Goal: Task Accomplishment & Management: Manage account settings

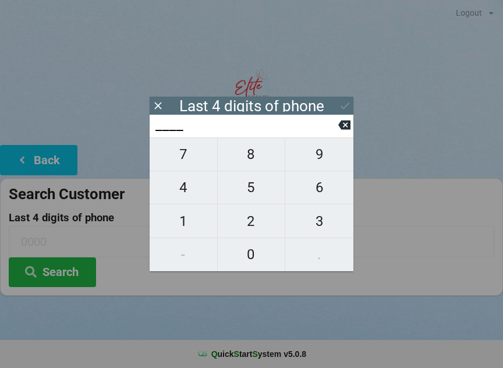
click at [318, 199] on span "6" at bounding box center [319, 187] width 68 height 24
type input "6___"
click at [257, 252] on span "0" at bounding box center [252, 254] width 68 height 24
type input "60__"
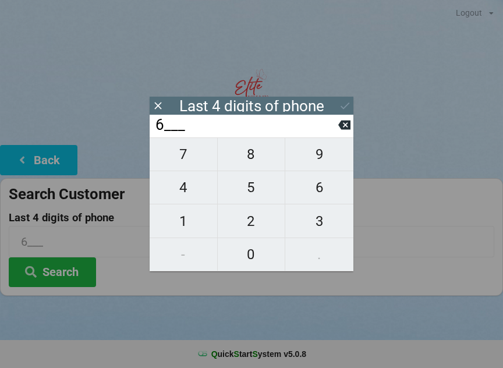
type input "60__"
click at [325, 190] on span "6" at bounding box center [319, 187] width 68 height 24
type input "606_"
click at [270, 198] on span "5" at bounding box center [252, 187] width 68 height 24
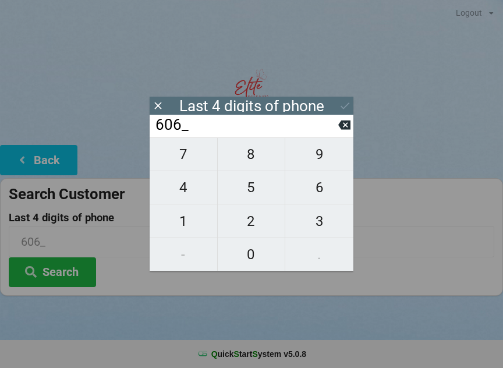
type input "6065"
click at [261, 158] on div "7 8 9 4 5 6 1 2 3 - 0 ." at bounding box center [252, 204] width 204 height 134
click at [252, 167] on div "7 8 9 4 5 6 1 2 3 - 0 ." at bounding box center [252, 204] width 204 height 134
click at [255, 230] on div "7 8 9 4 5 6 1 2 3 - 0 ." at bounding box center [252, 204] width 204 height 134
click at [339, 131] on icon at bounding box center [344, 125] width 12 height 12
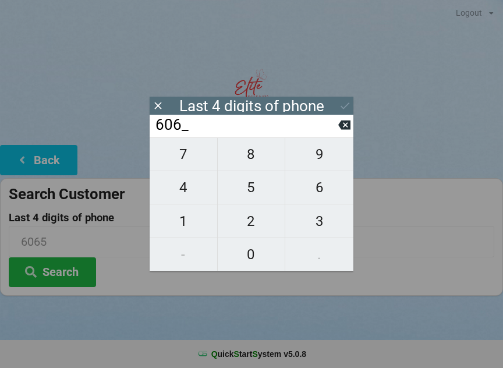
click at [338, 132] on input "606_" at bounding box center [246, 125] width 184 height 19
click at [339, 133] on button at bounding box center [344, 125] width 12 height 16
click at [336, 134] on input "60__" at bounding box center [246, 125] width 184 height 19
click at [339, 131] on icon at bounding box center [344, 125] width 12 height 12
click at [337, 132] on input "6___" at bounding box center [246, 125] width 184 height 19
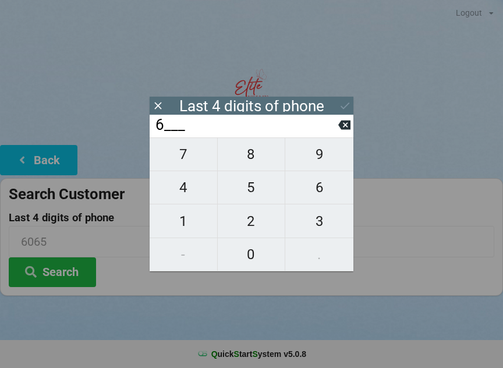
click at [338, 129] on input "6___" at bounding box center [246, 125] width 184 height 19
click at [338, 123] on icon at bounding box center [344, 125] width 12 height 12
type input "____"
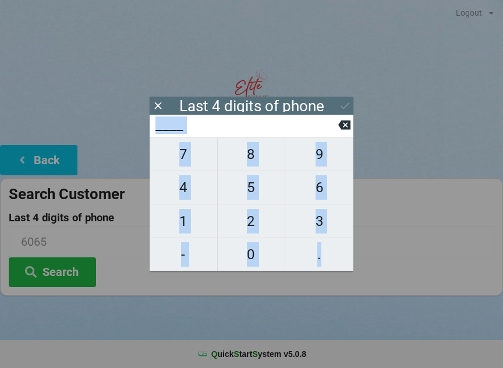
click at [338, 133] on input "____" at bounding box center [246, 125] width 184 height 19
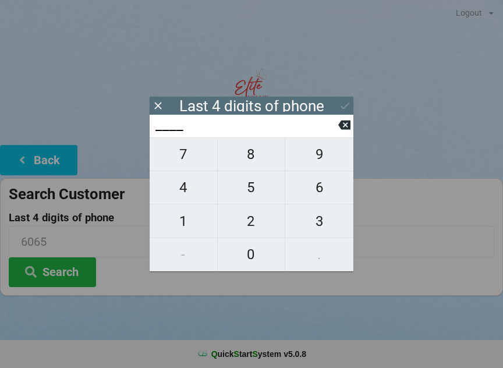
click at [338, 133] on input "____" at bounding box center [246, 125] width 184 height 19
click at [160, 110] on icon at bounding box center [158, 106] width 12 height 12
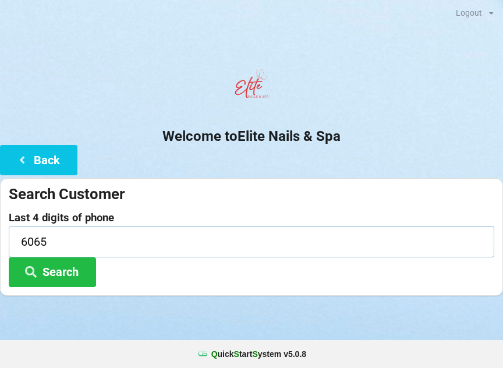
click at [81, 249] on input "6065" at bounding box center [251, 241] width 485 height 31
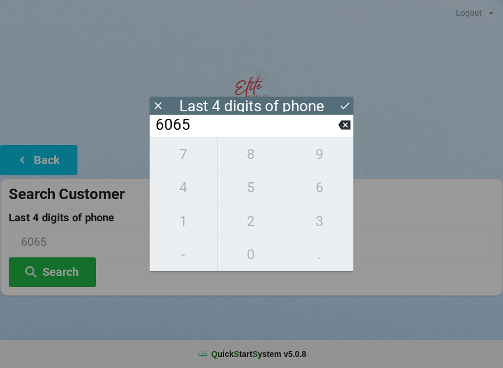
click at [339, 130] on icon at bounding box center [344, 125] width 12 height 12
click at [342, 130] on icon at bounding box center [344, 124] width 12 height 9
click at [342, 131] on icon at bounding box center [344, 125] width 12 height 12
click at [341, 131] on icon at bounding box center [344, 125] width 12 height 12
type input "____"
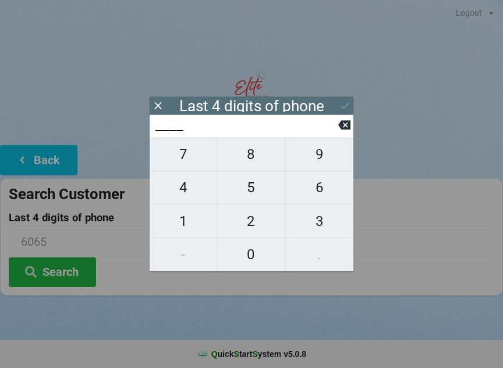
click at [342, 131] on icon at bounding box center [344, 125] width 12 height 12
click at [190, 196] on span "4" at bounding box center [184, 187] width 68 height 24
type input "4___"
click at [322, 165] on span "9" at bounding box center [319, 154] width 68 height 24
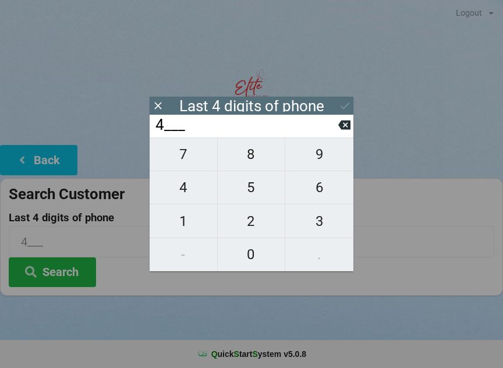
type input "49__"
click at [255, 233] on span "2" at bounding box center [252, 221] width 68 height 24
type input "492_"
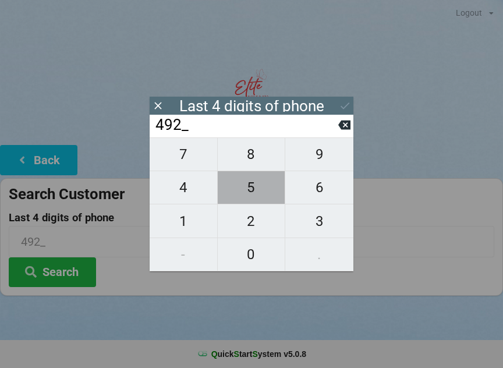
click at [254, 193] on span "5" at bounding box center [252, 187] width 68 height 24
type input "4925"
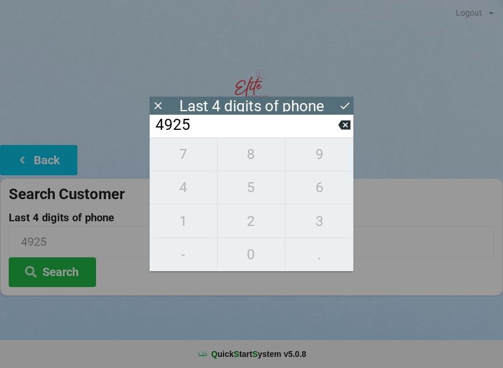
click at [345, 109] on icon at bounding box center [345, 106] width 12 height 12
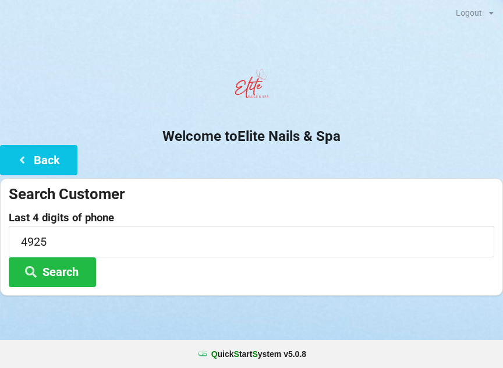
click at [70, 277] on button "Search" at bounding box center [52, 272] width 87 height 30
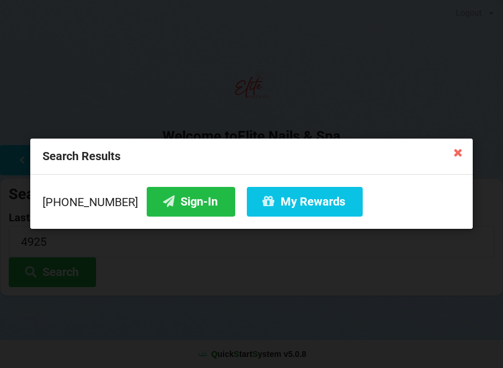
click at [191, 223] on div "[PHONE_NUMBER] Sign-In My Rewards" at bounding box center [251, 202] width 442 height 54
click at [285, 209] on button "My Rewards" at bounding box center [305, 202] width 116 height 30
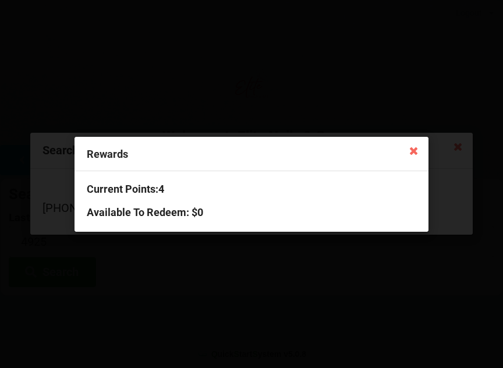
click at [414, 159] on icon at bounding box center [413, 150] width 19 height 19
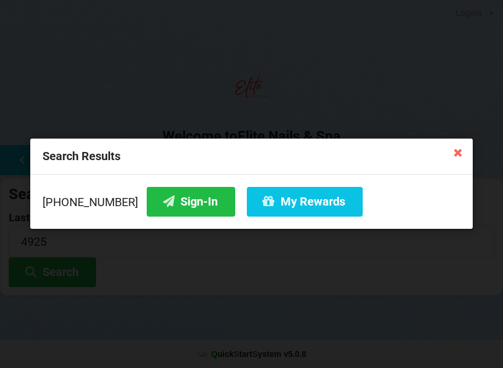
click at [179, 206] on button "Sign-In" at bounding box center [191, 202] width 88 height 30
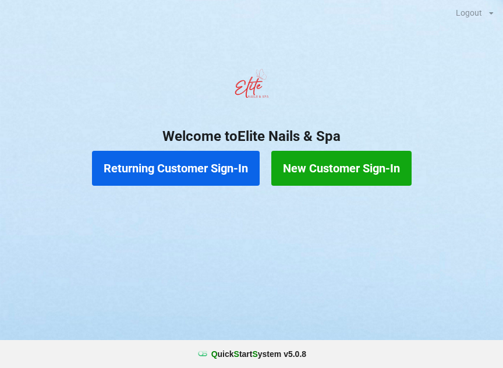
click at [190, 168] on button "Returning Customer Sign-In" at bounding box center [176, 168] width 168 height 35
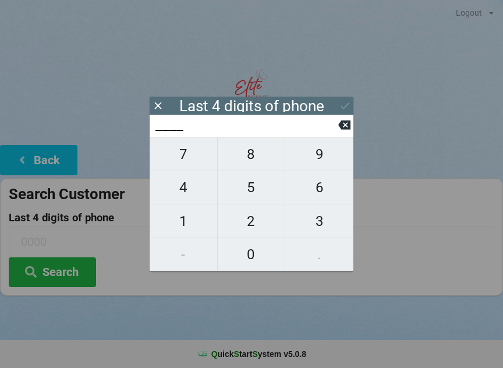
click at [186, 229] on span "1" at bounding box center [184, 221] width 68 height 24
type input "1___"
click at [186, 225] on span "1" at bounding box center [184, 221] width 68 height 24
type input "11__"
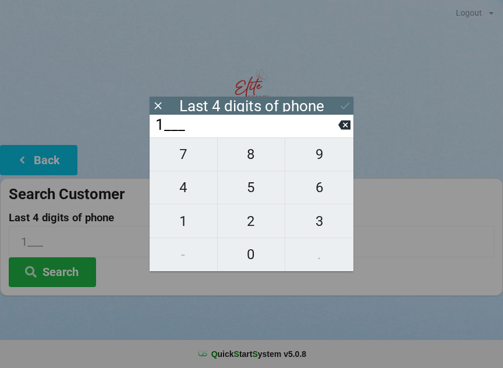
type input "11__"
click at [254, 161] on span "8" at bounding box center [252, 154] width 68 height 24
type input "118_"
click at [254, 260] on span "0" at bounding box center [252, 254] width 68 height 24
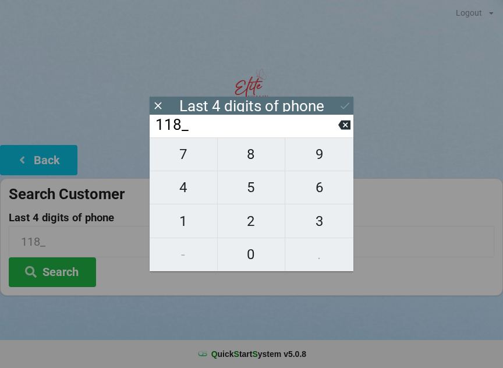
type input "1180"
click at [72, 267] on button "Search" at bounding box center [52, 272] width 87 height 30
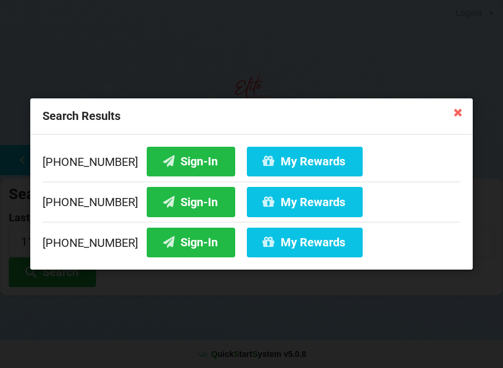
click at [173, 254] on button "Sign-In" at bounding box center [191, 243] width 88 height 30
